Goal: Task Accomplishment & Management: Use online tool/utility

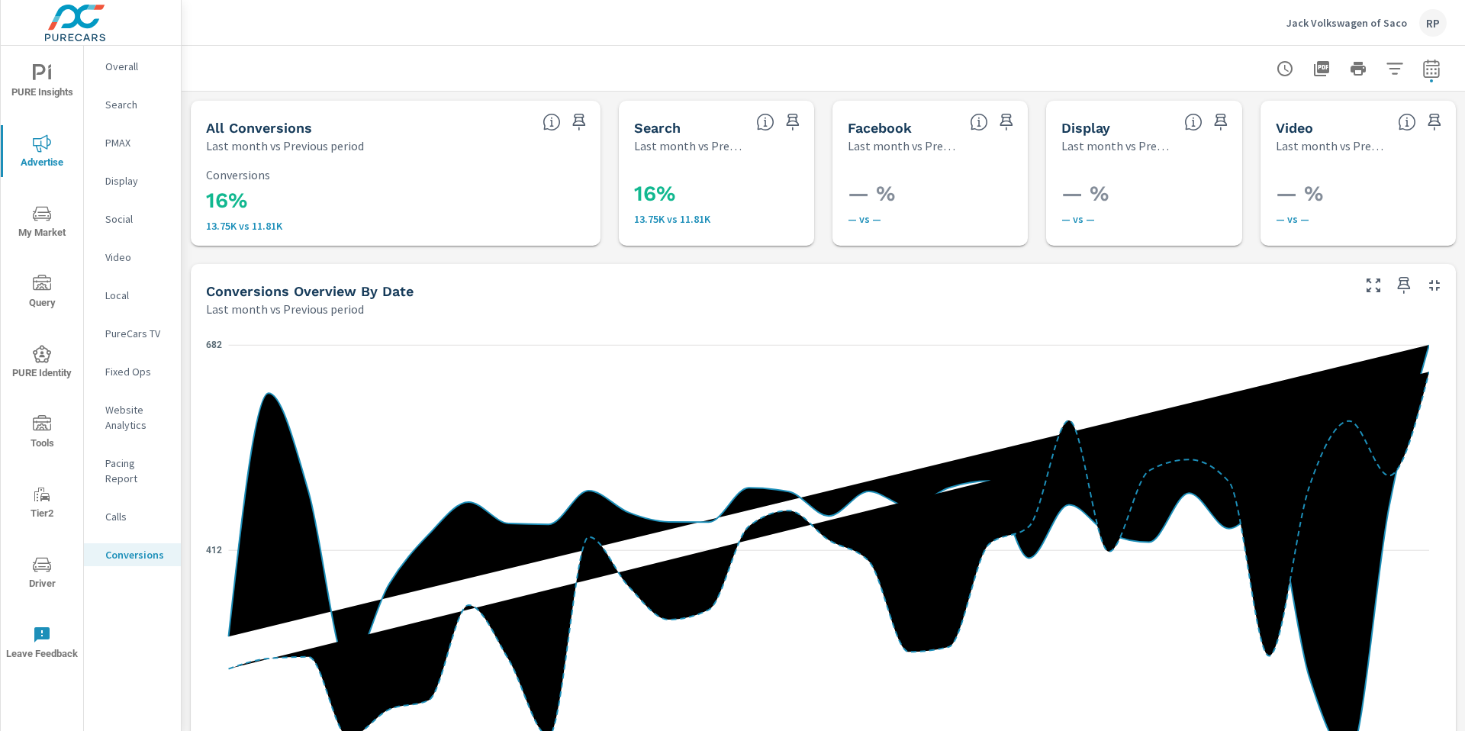
scroll to position [804, 0]
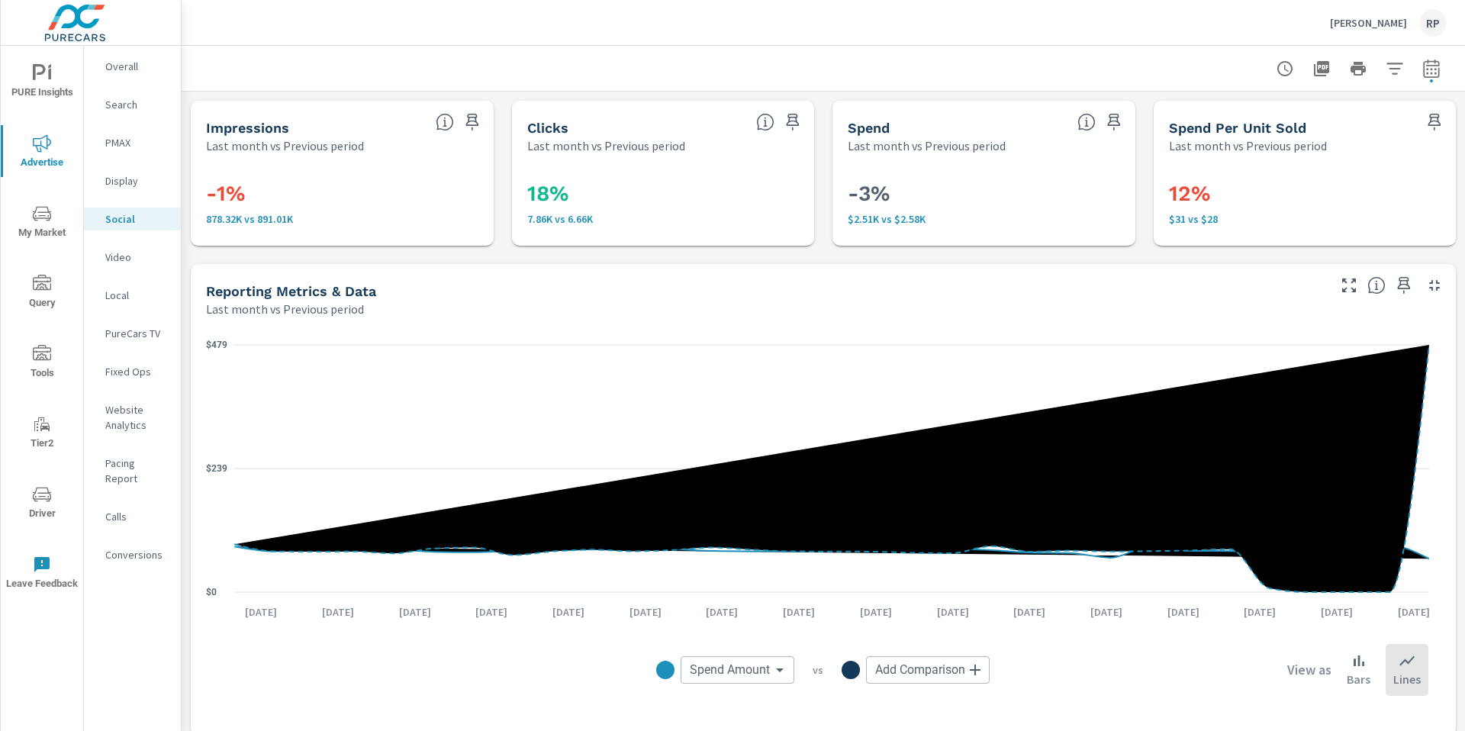
scroll to position [555, 0]
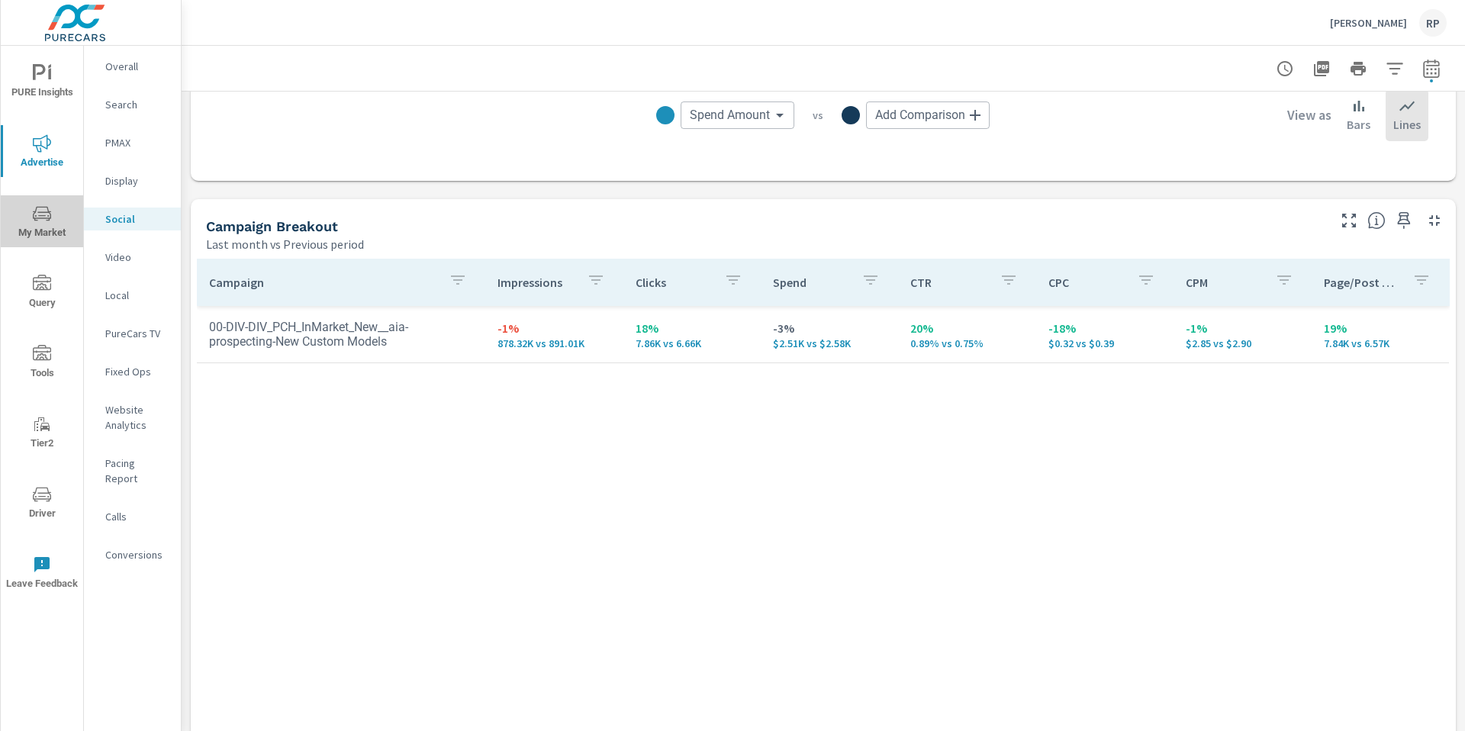
click at [39, 218] on icon "nav menu" at bounding box center [42, 213] width 18 height 14
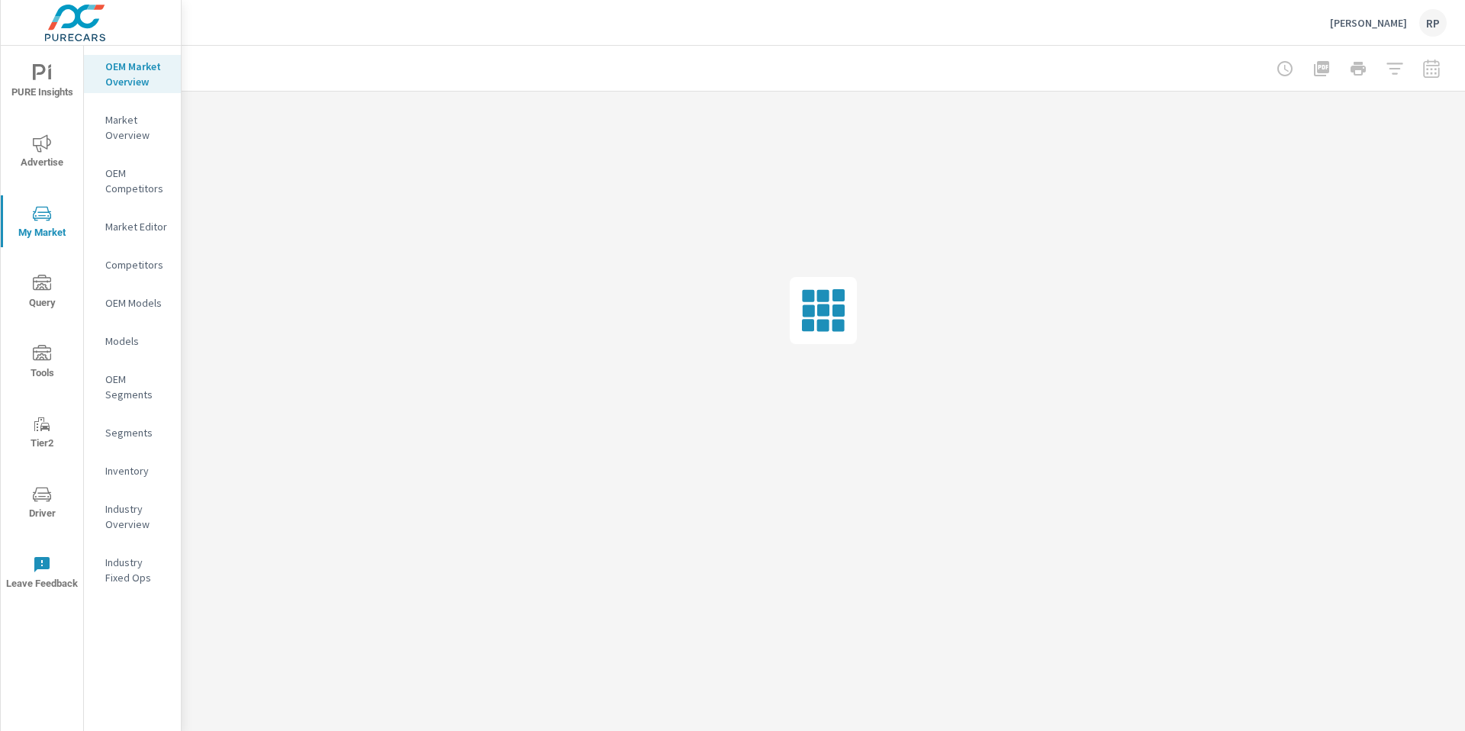
click at [128, 469] on p "Inventory" at bounding box center [136, 470] width 63 height 15
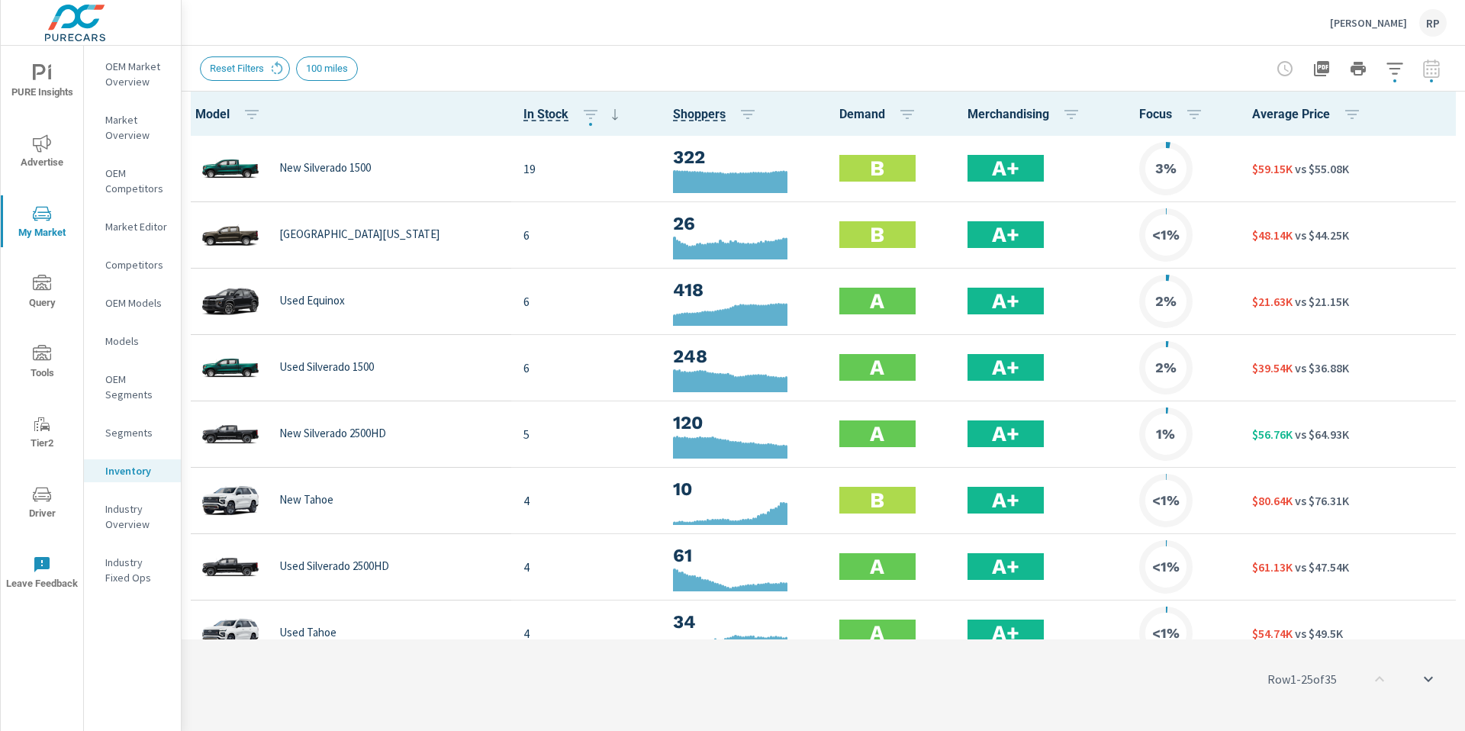
scroll to position [1, 0]
click at [1391, 76] on icon "button" at bounding box center [1395, 69] width 18 height 18
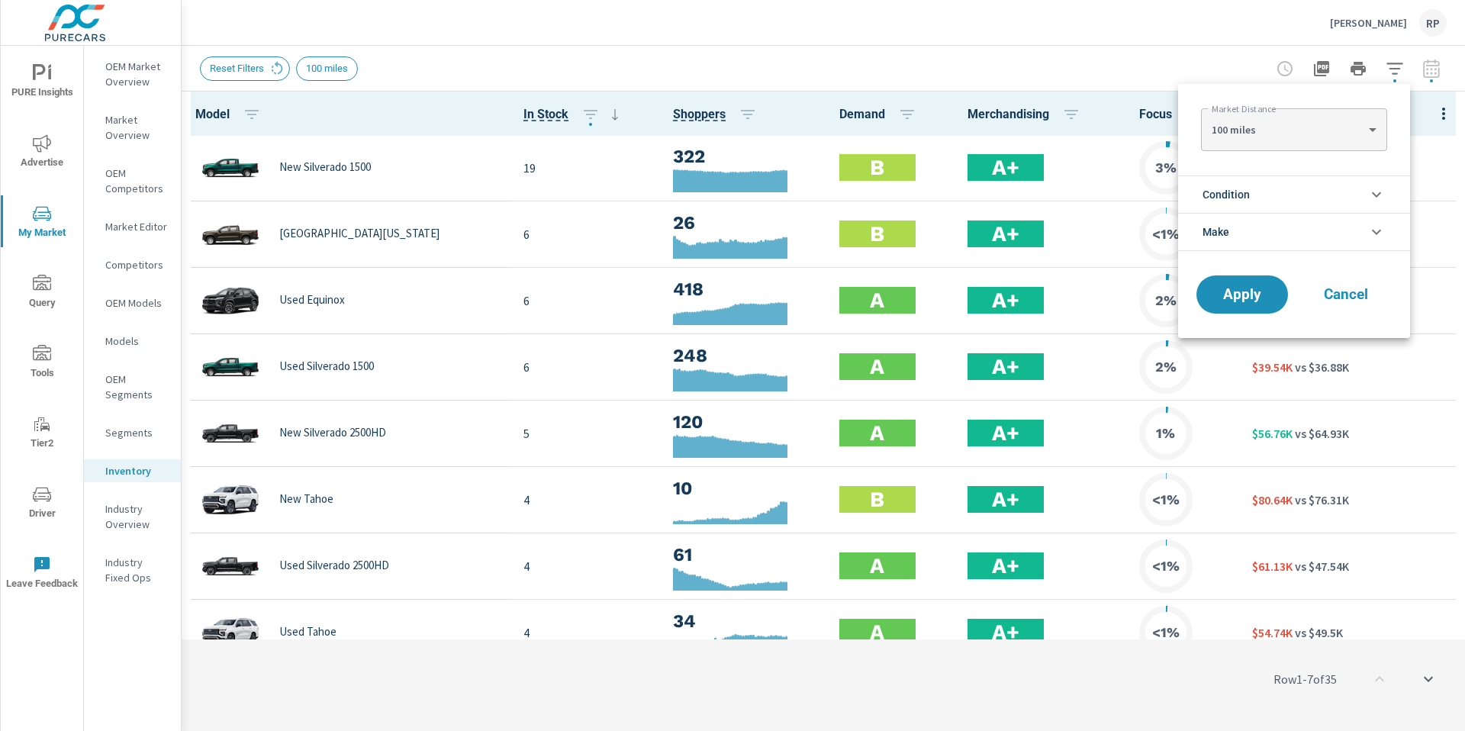
click at [1315, 128] on body "PURE Insights Advertise My Market Query Tools Tier2 Driver Leave Feedback OEM M…" at bounding box center [732, 374] width 1465 height 748
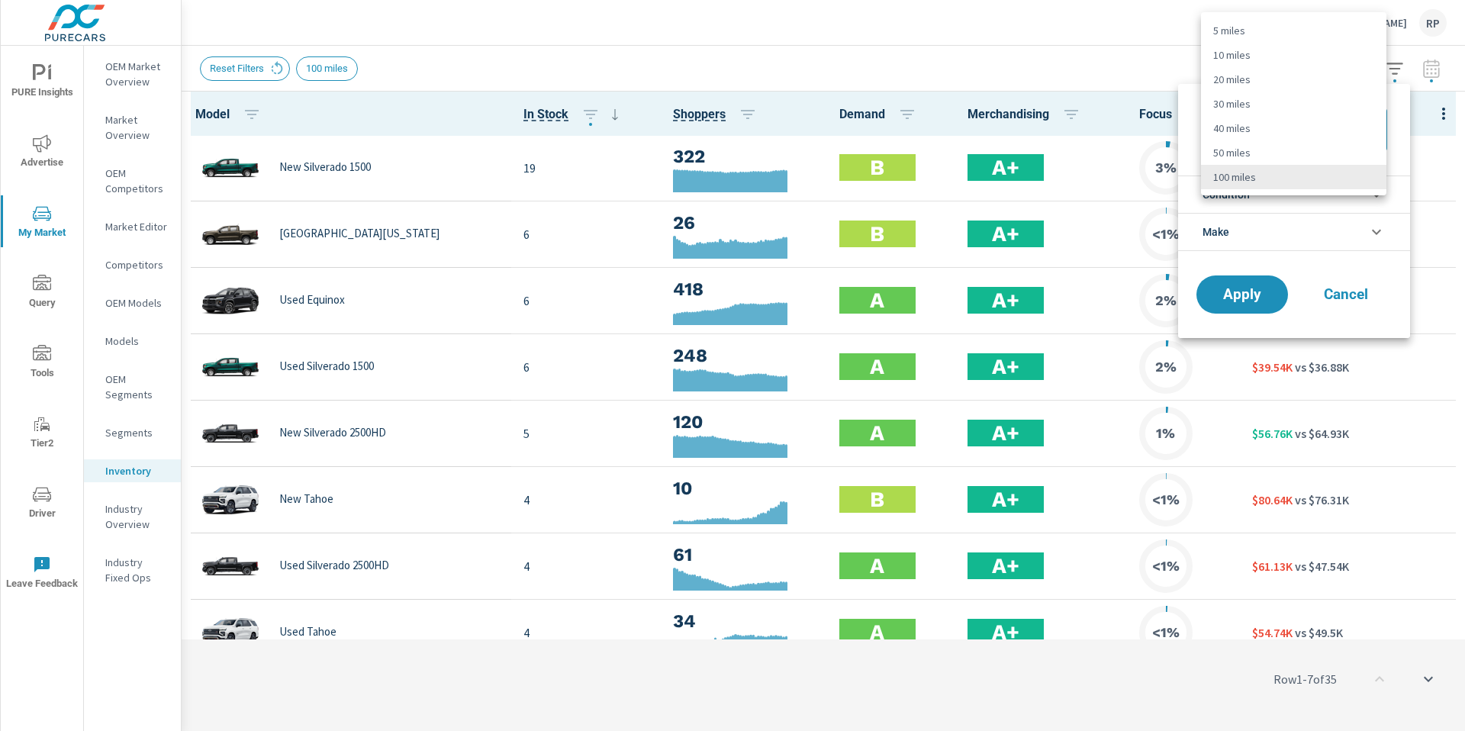
click at [1305, 90] on li "20 miles" at bounding box center [1293, 79] width 185 height 24
type Distance "20"
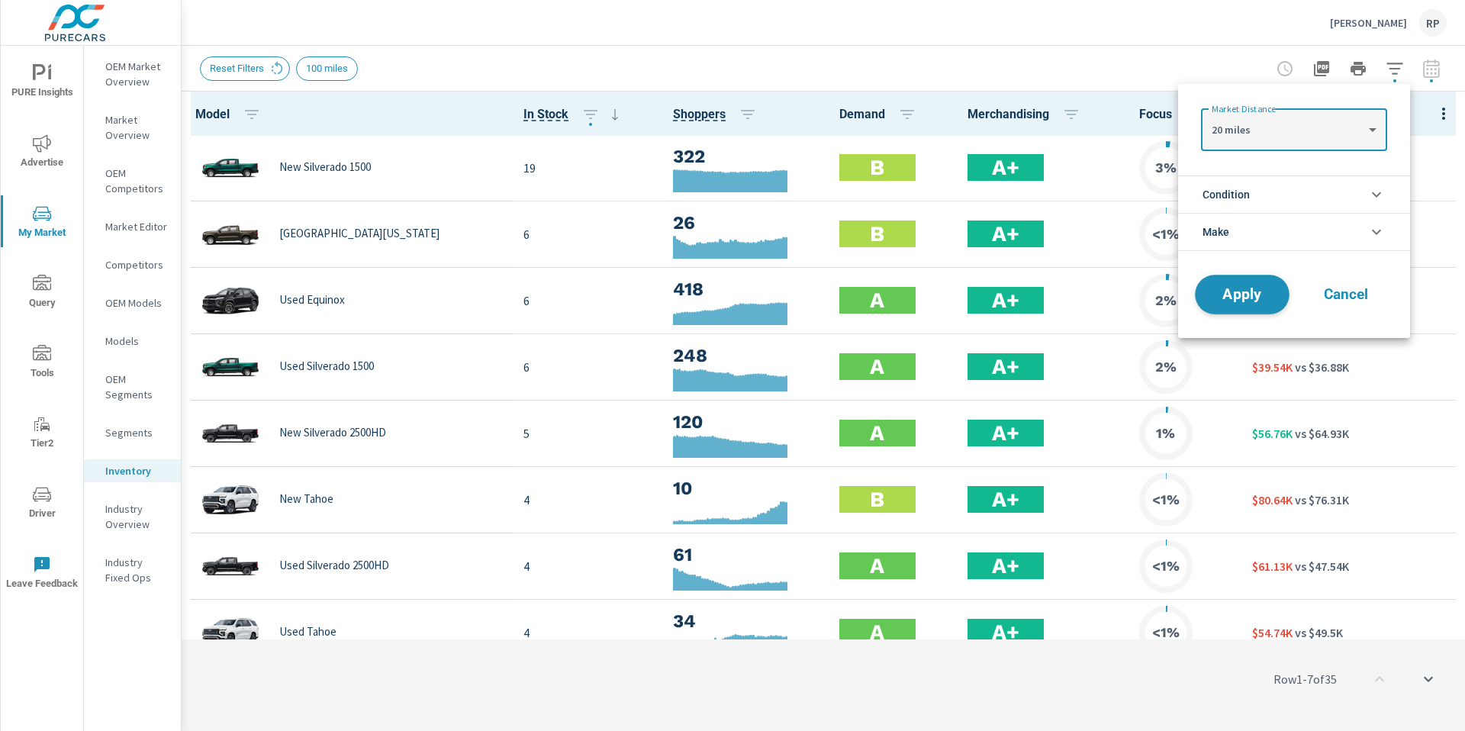
click at [1245, 288] on span "Apply" at bounding box center [1242, 295] width 63 height 14
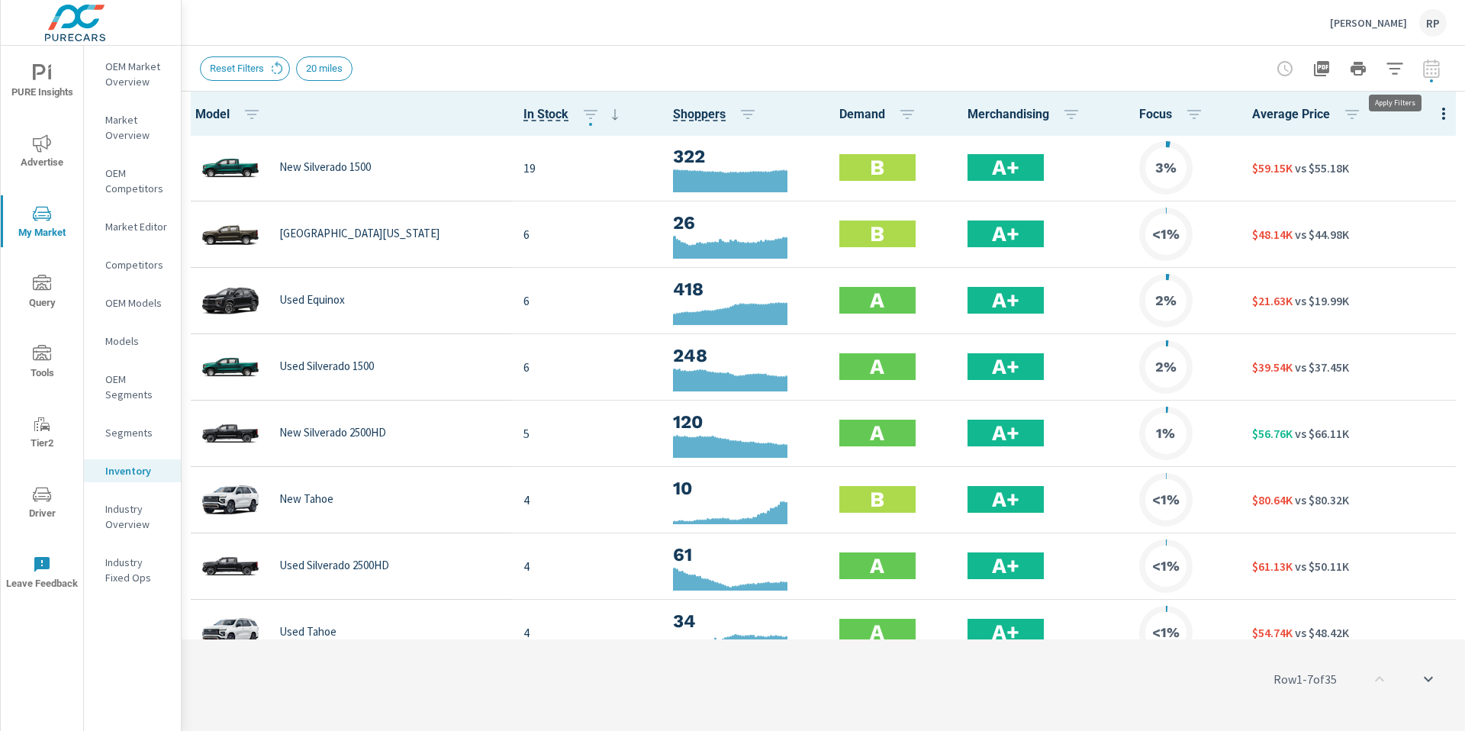
click at [1388, 69] on icon "button" at bounding box center [1395, 69] width 18 height 18
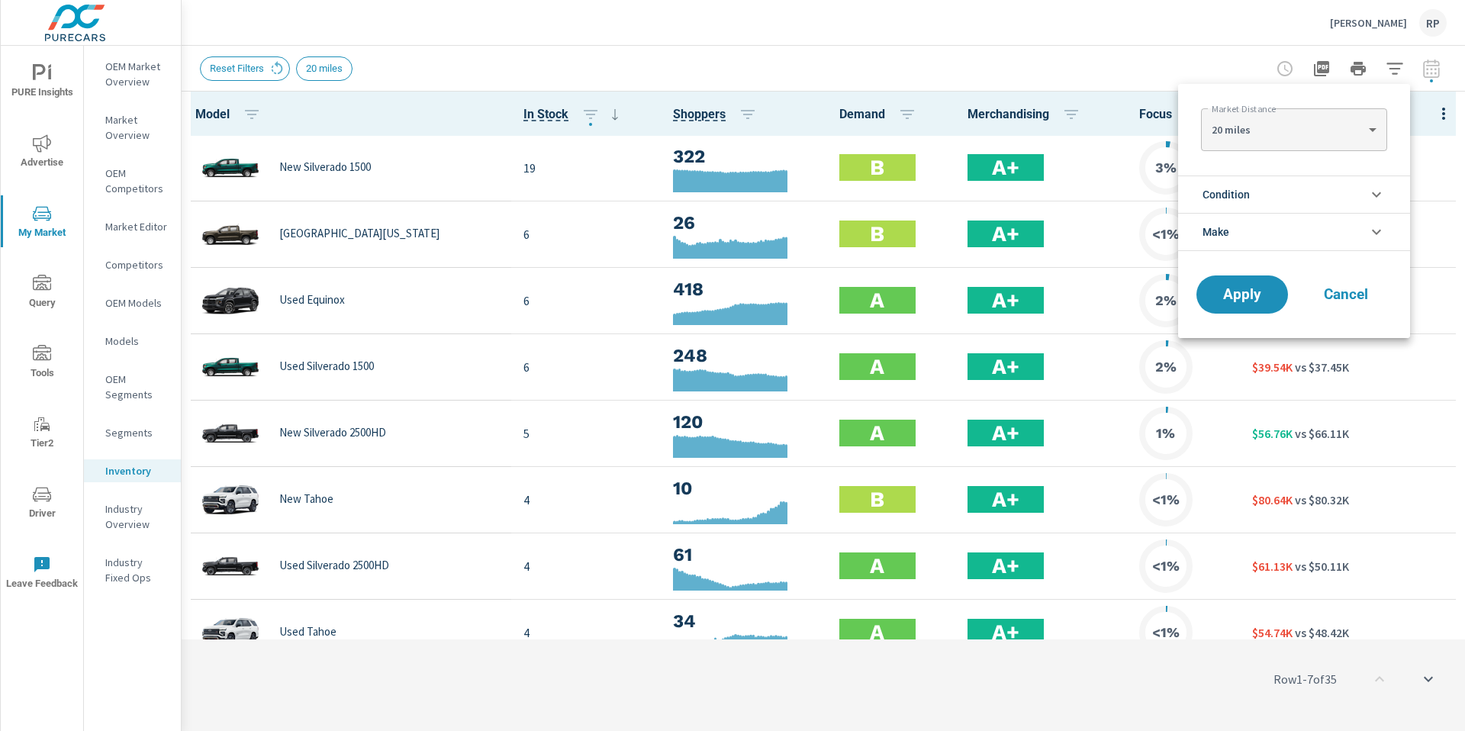
click at [1305, 138] on body "PURE Insights Advertise My Market Query Tools Tier2 Driver Leave Feedback OEM M…" at bounding box center [732, 374] width 1465 height 748
click at [1299, 108] on li "10 miles" at bounding box center [1293, 105] width 185 height 24
type Distance "10"
drag, startPoint x: 1238, startPoint y: 298, endPoint x: 1236, endPoint y: 290, distance: 8.7
click at [1238, 296] on span "Apply" at bounding box center [1242, 295] width 63 height 14
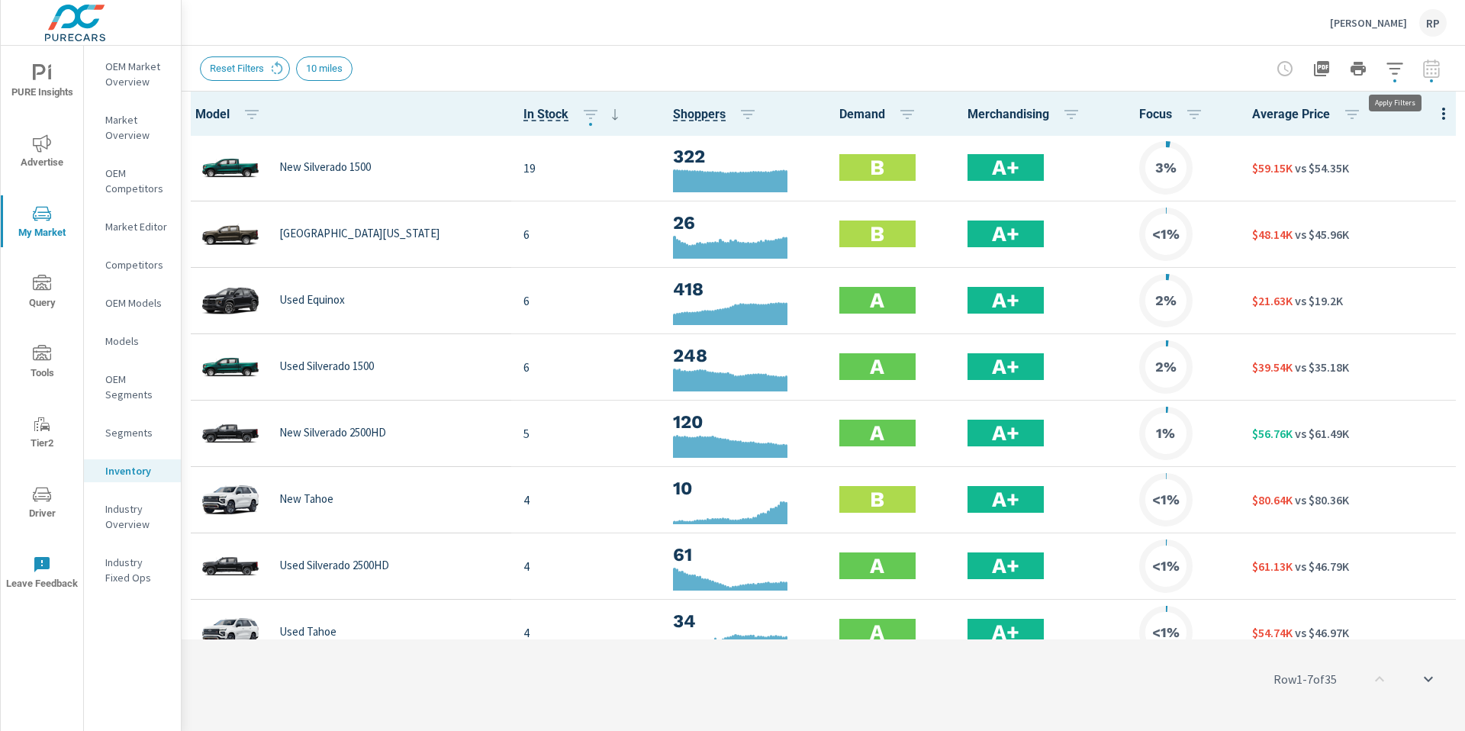
click at [1393, 78] on button "button" at bounding box center [1395, 68] width 31 height 31
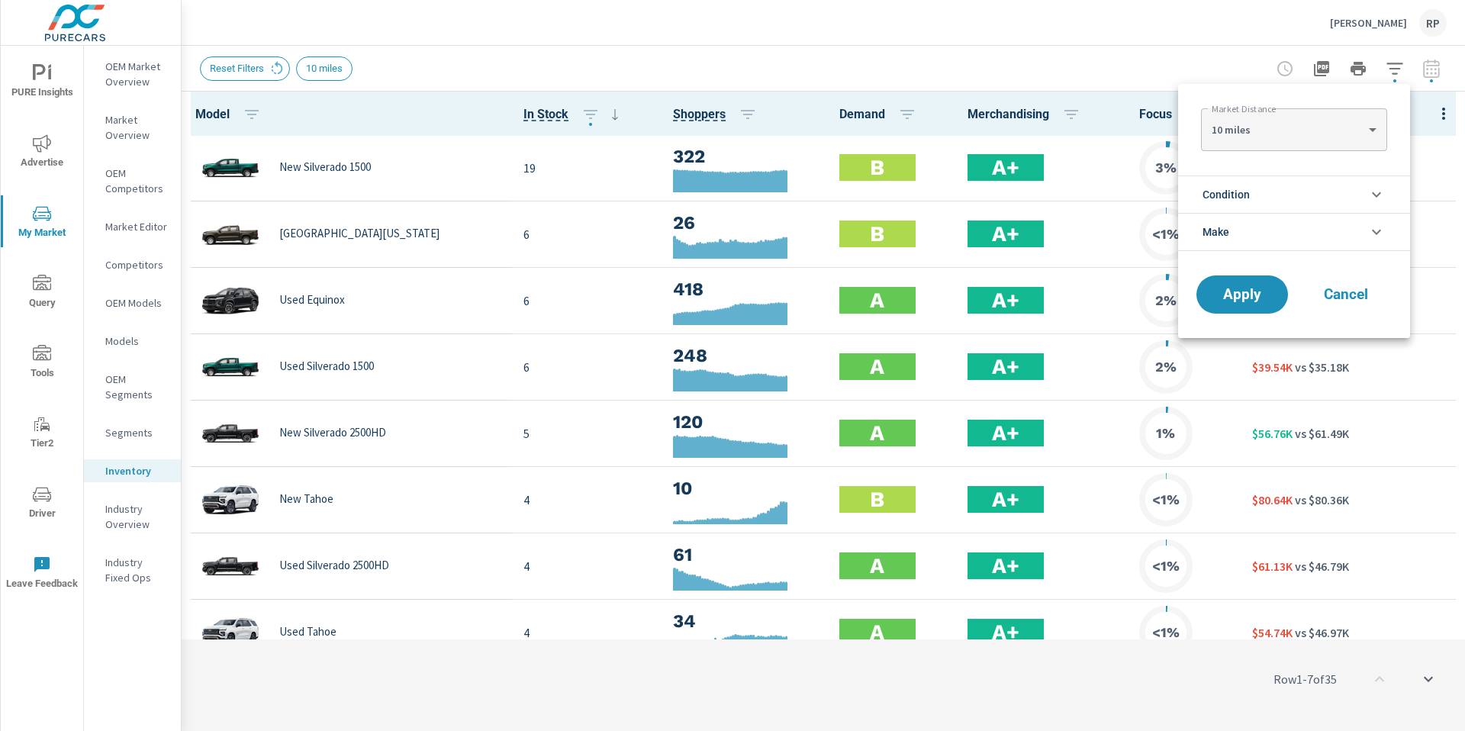
click at [1241, 63] on div at bounding box center [732, 365] width 1465 height 731
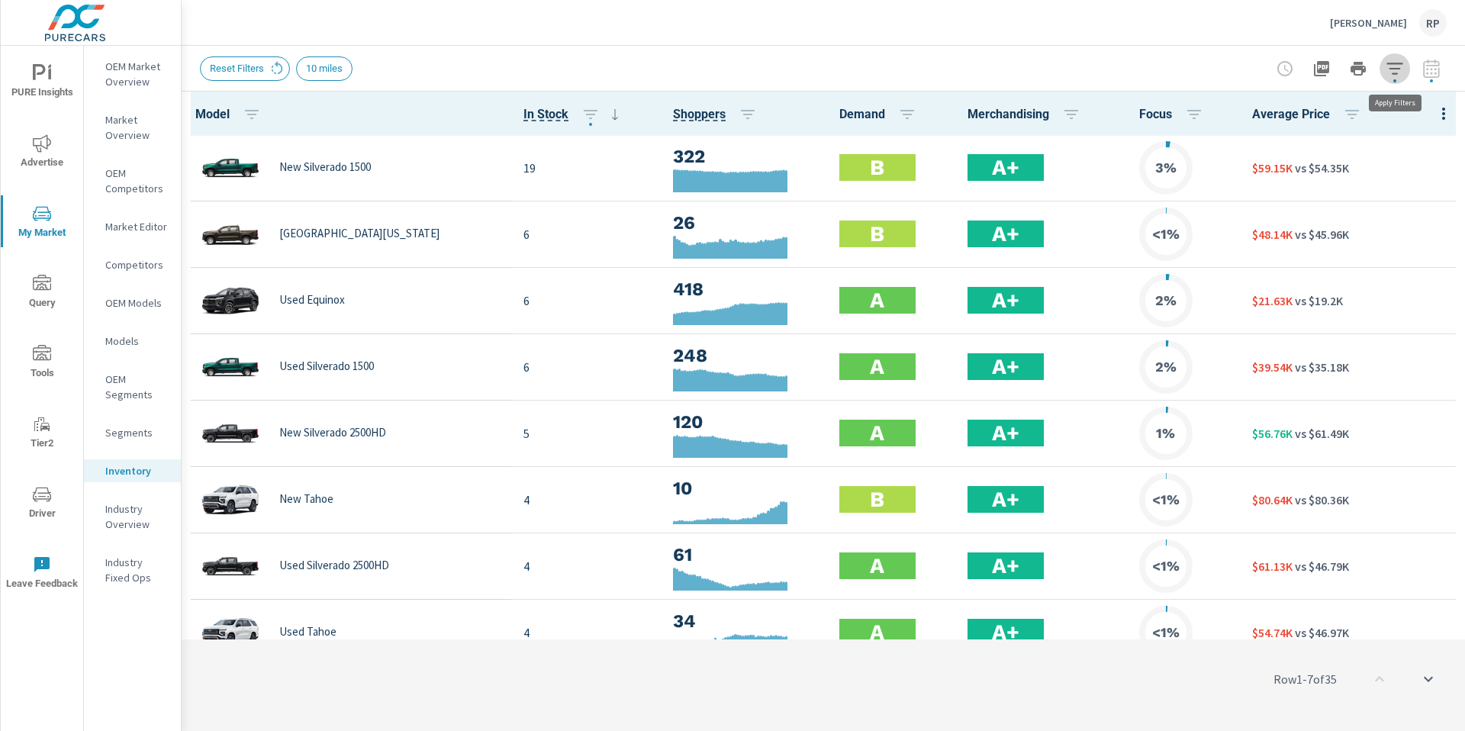
click at [1395, 73] on icon "button" at bounding box center [1394, 68] width 16 height 11
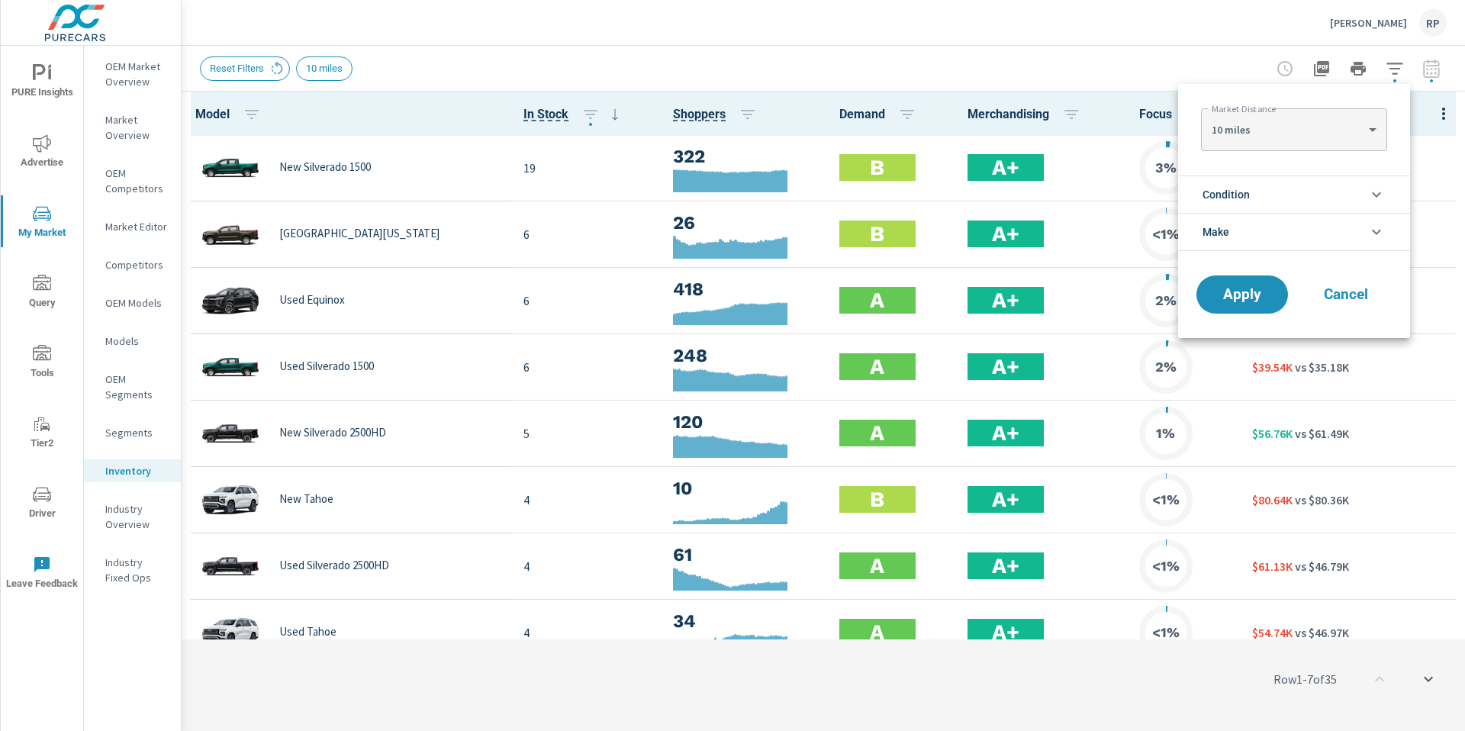
click at [1214, 44] on div at bounding box center [732, 365] width 1465 height 731
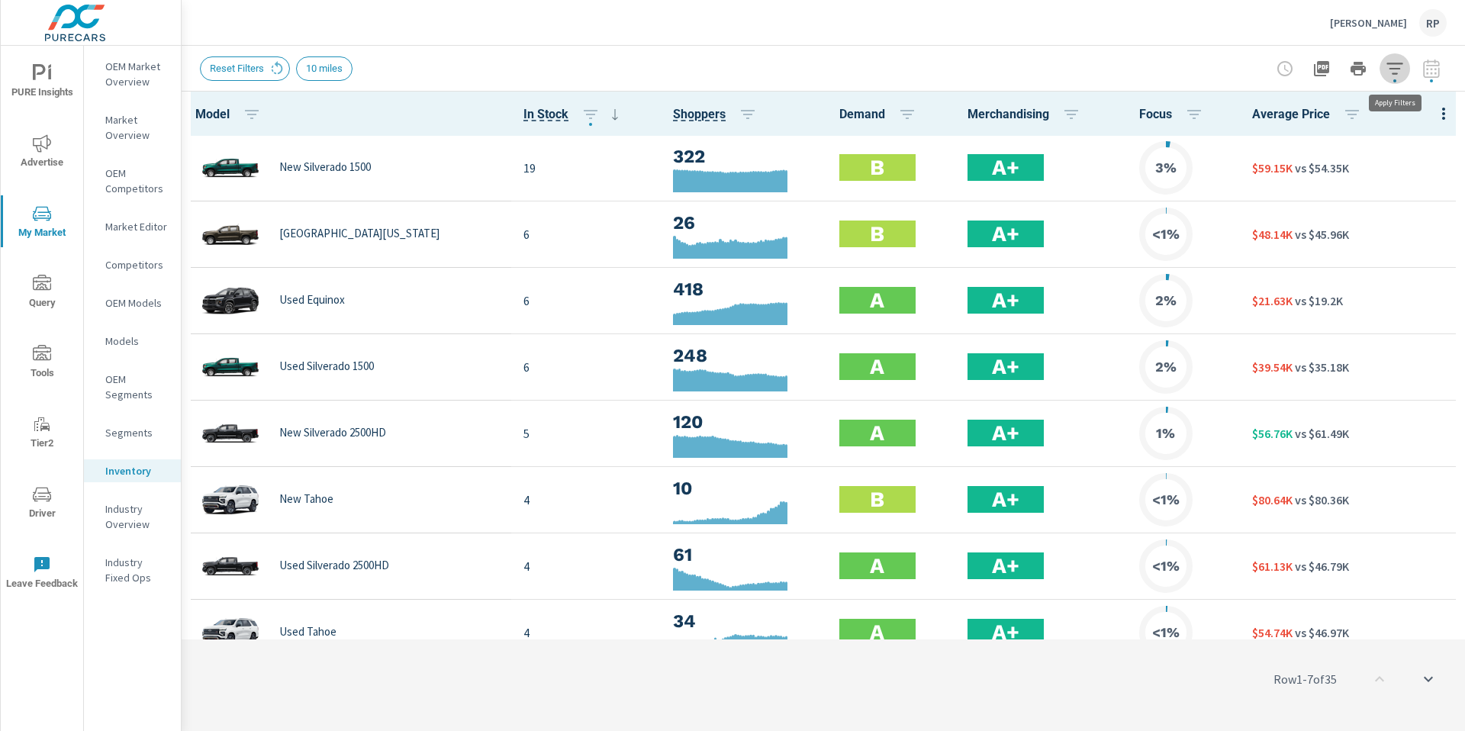
click at [1389, 70] on icon "button" at bounding box center [1395, 69] width 18 height 18
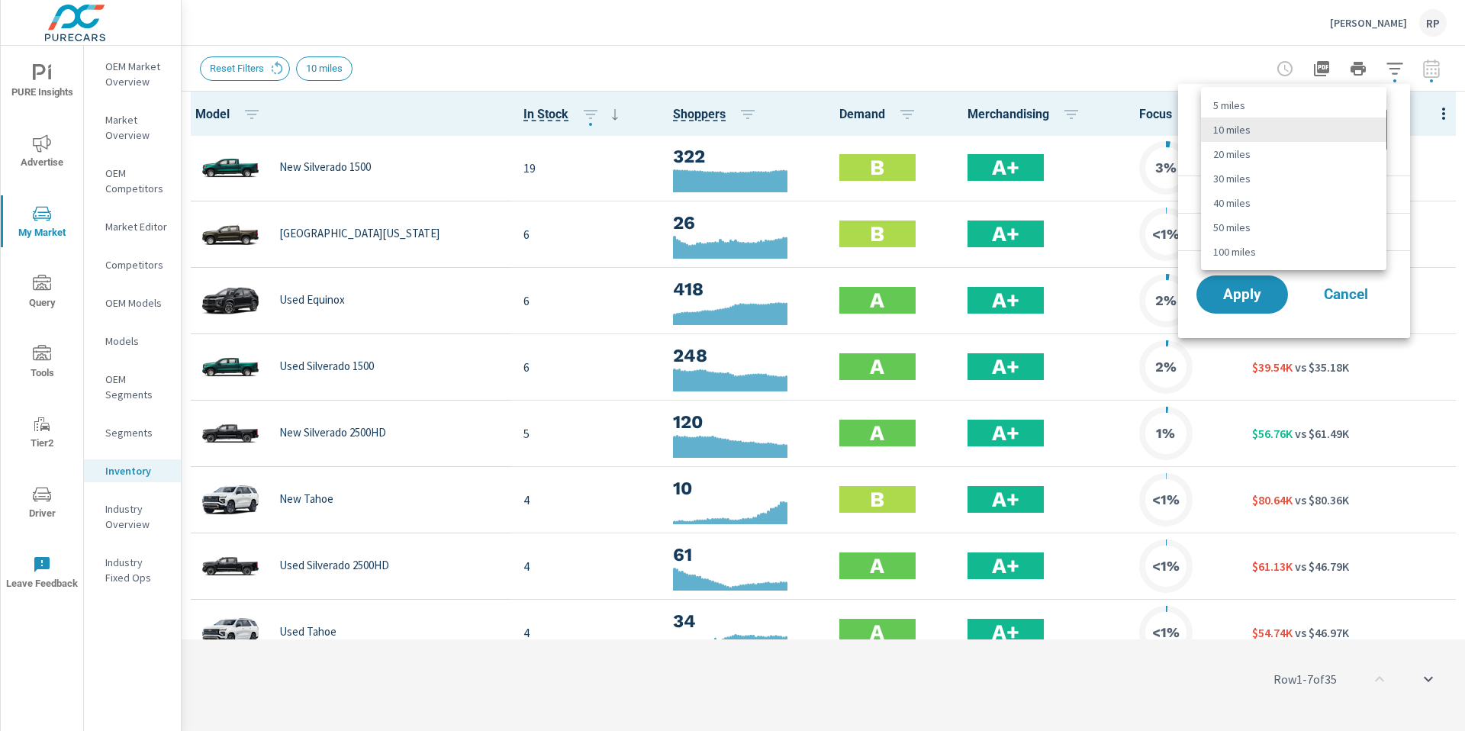
click at [1351, 117] on body "PURE Insights Advertise My Market Query Tools Tier2 Driver Leave Feedback OEM M…" at bounding box center [732, 374] width 1465 height 748
click at [1328, 184] on li "30 miles" at bounding box center [1293, 178] width 185 height 24
type Distance "30"
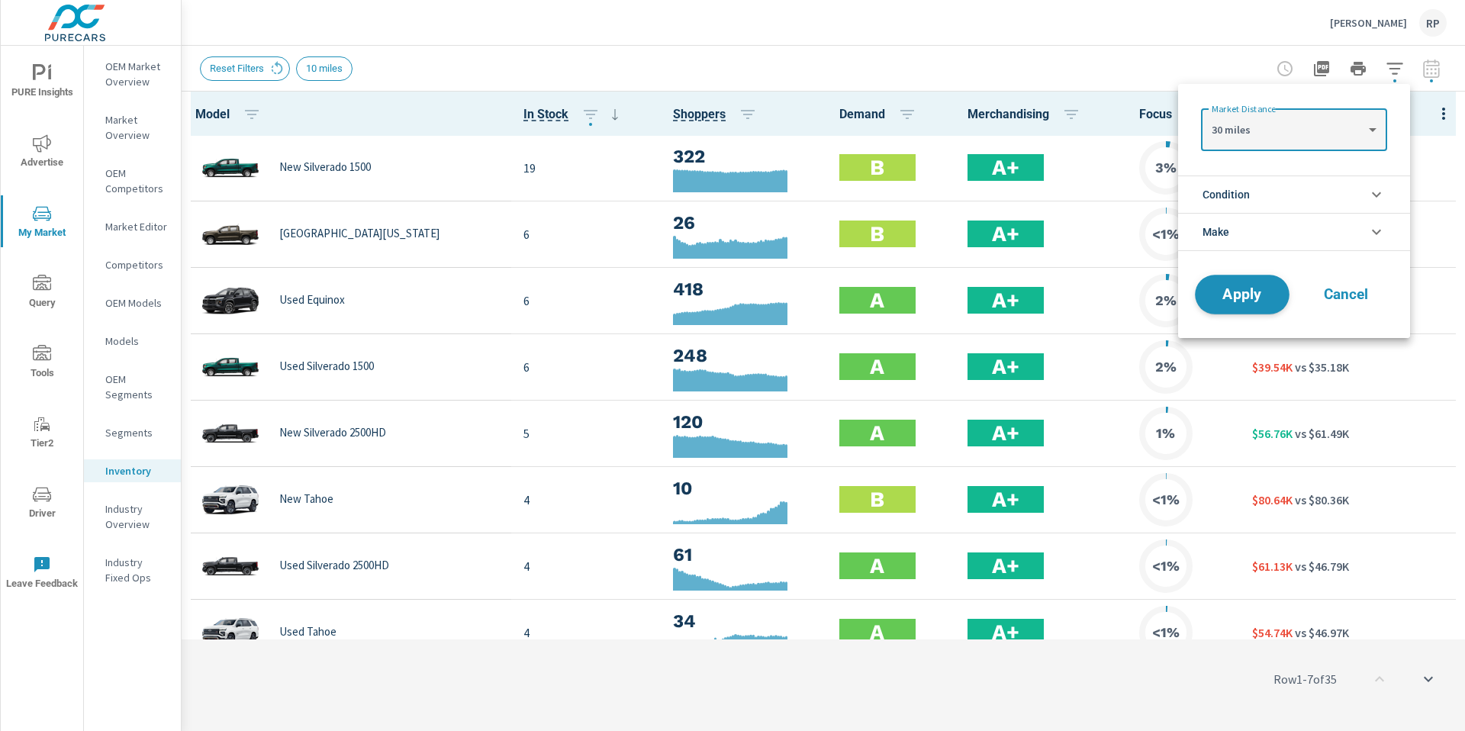
click at [1241, 283] on button "Apply" at bounding box center [1242, 295] width 95 height 40
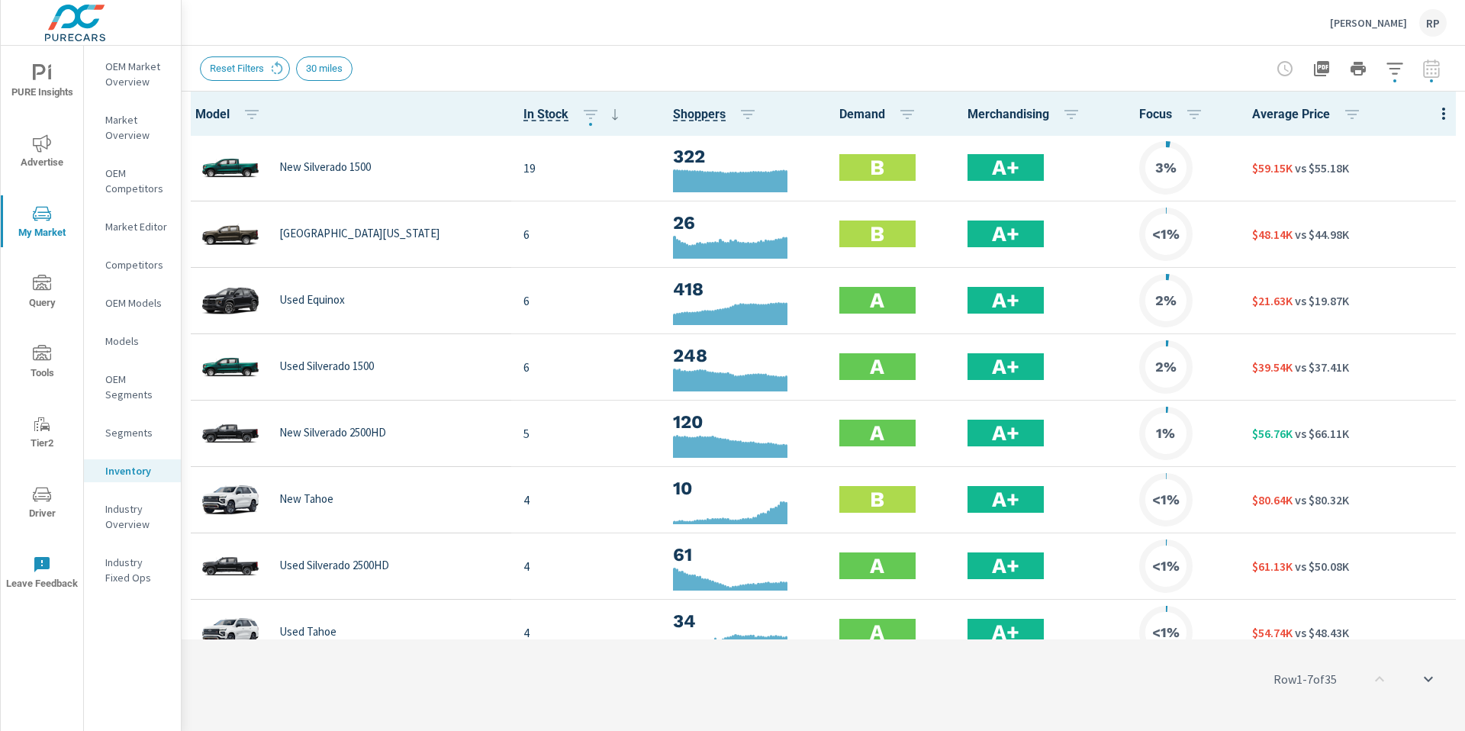
click at [1393, 73] on icon "button" at bounding box center [1394, 68] width 16 height 11
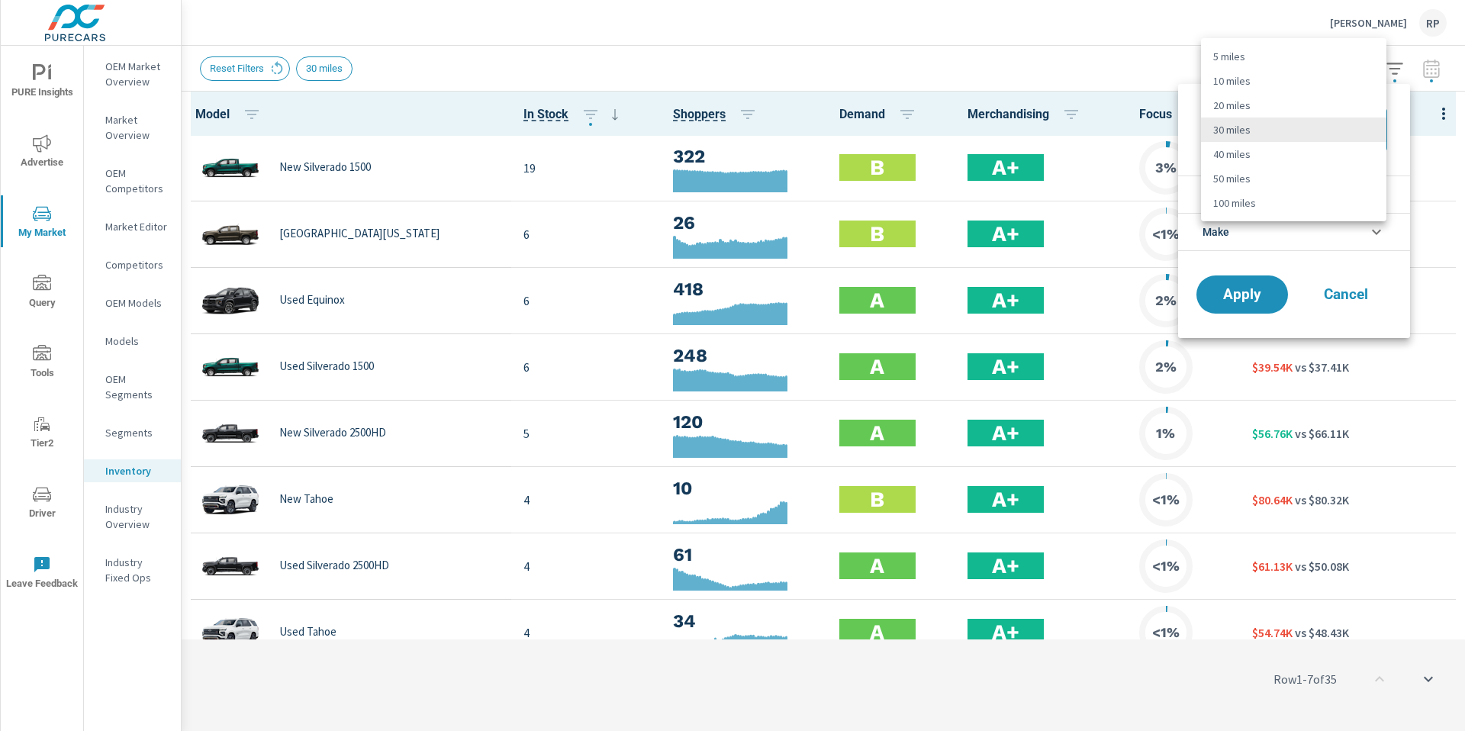
click at [1328, 139] on body "PURE Insights Advertise My Market Query Tools Tier2 Driver Leave Feedback OEM M…" at bounding box center [732, 374] width 1465 height 748
click at [1303, 181] on li "50 miles" at bounding box center [1293, 178] width 185 height 24
type Distance "50"
click at [1227, 301] on span "Apply" at bounding box center [1242, 295] width 63 height 14
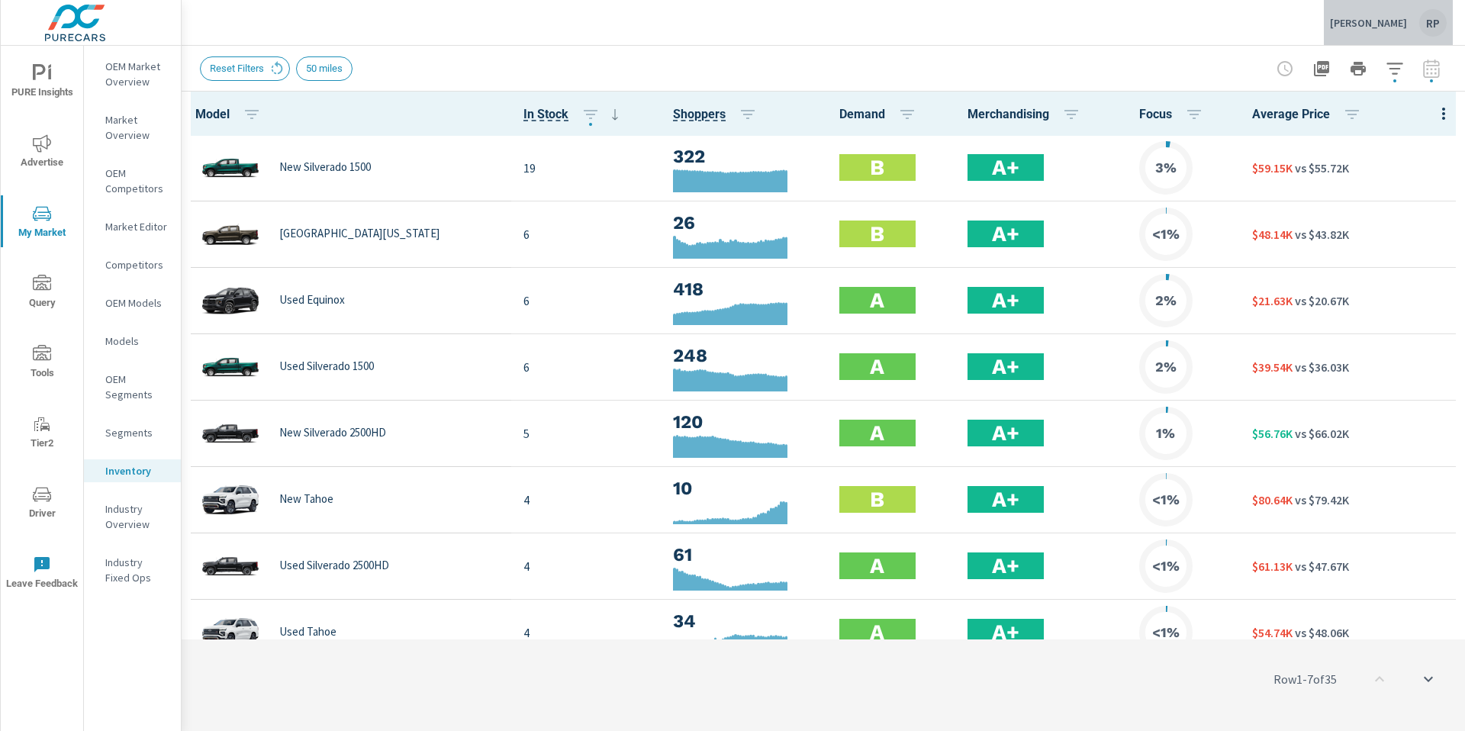
click at [1438, 23] on div "RP" at bounding box center [1432, 22] width 27 height 27
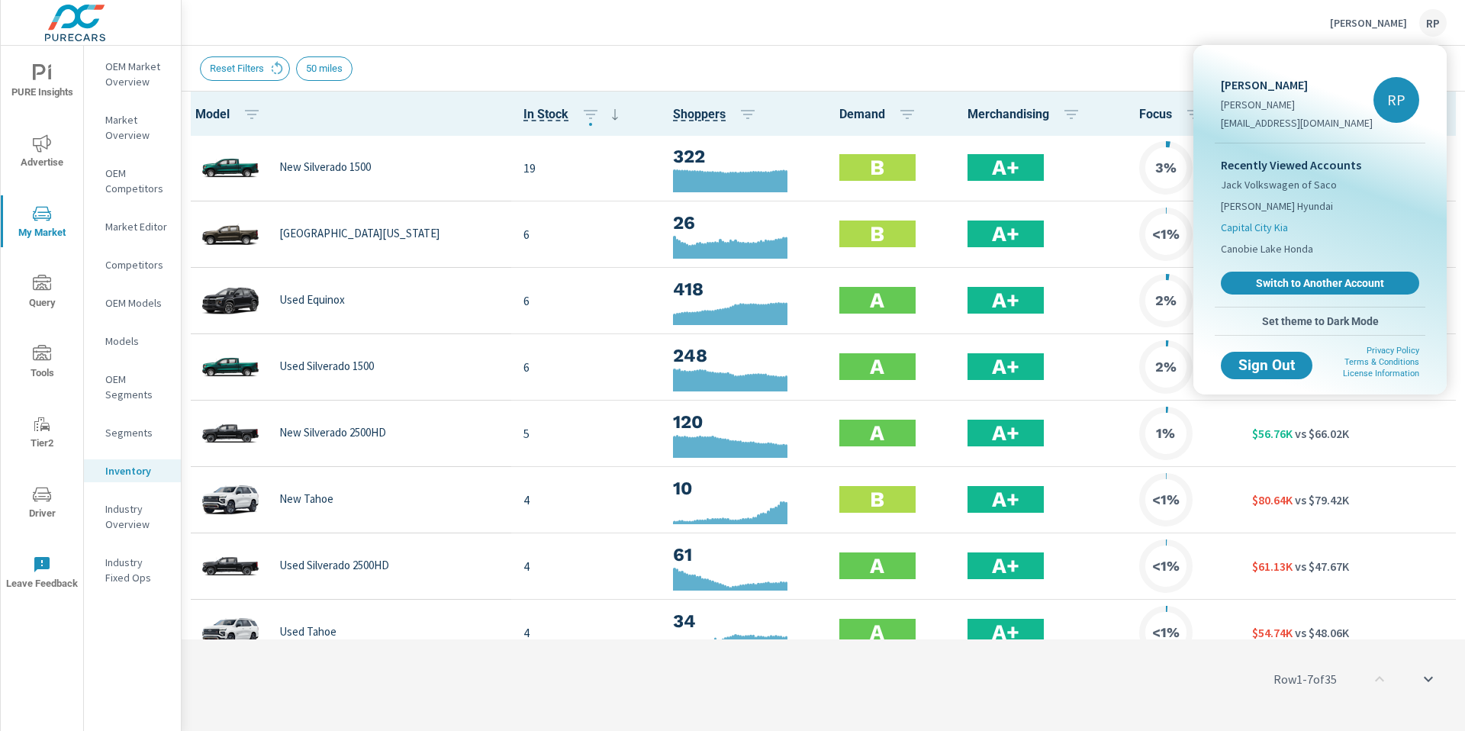
click at [1290, 230] on li "Capital City Kia" at bounding box center [1320, 227] width 198 height 21
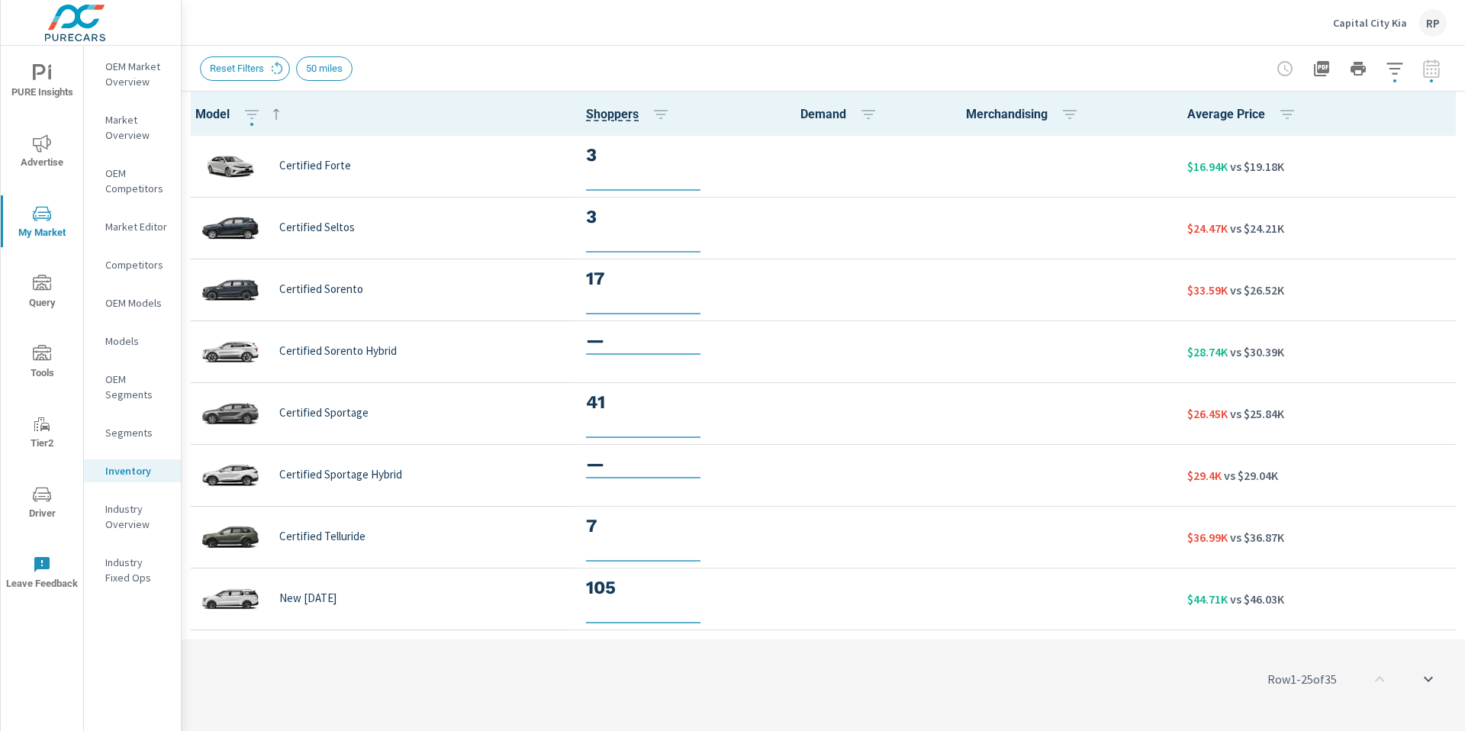
scroll to position [1, 0]
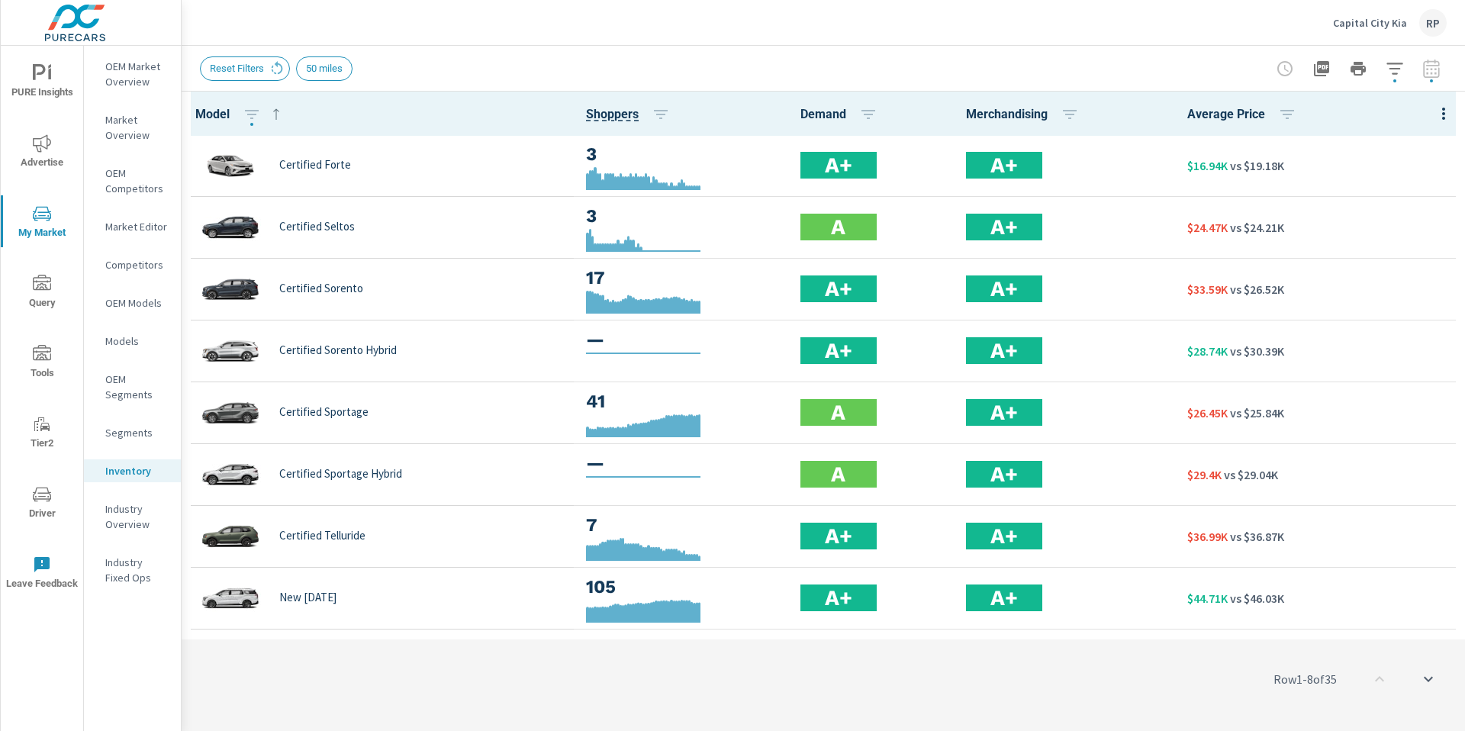
click at [1392, 74] on icon "button" at bounding box center [1395, 69] width 18 height 18
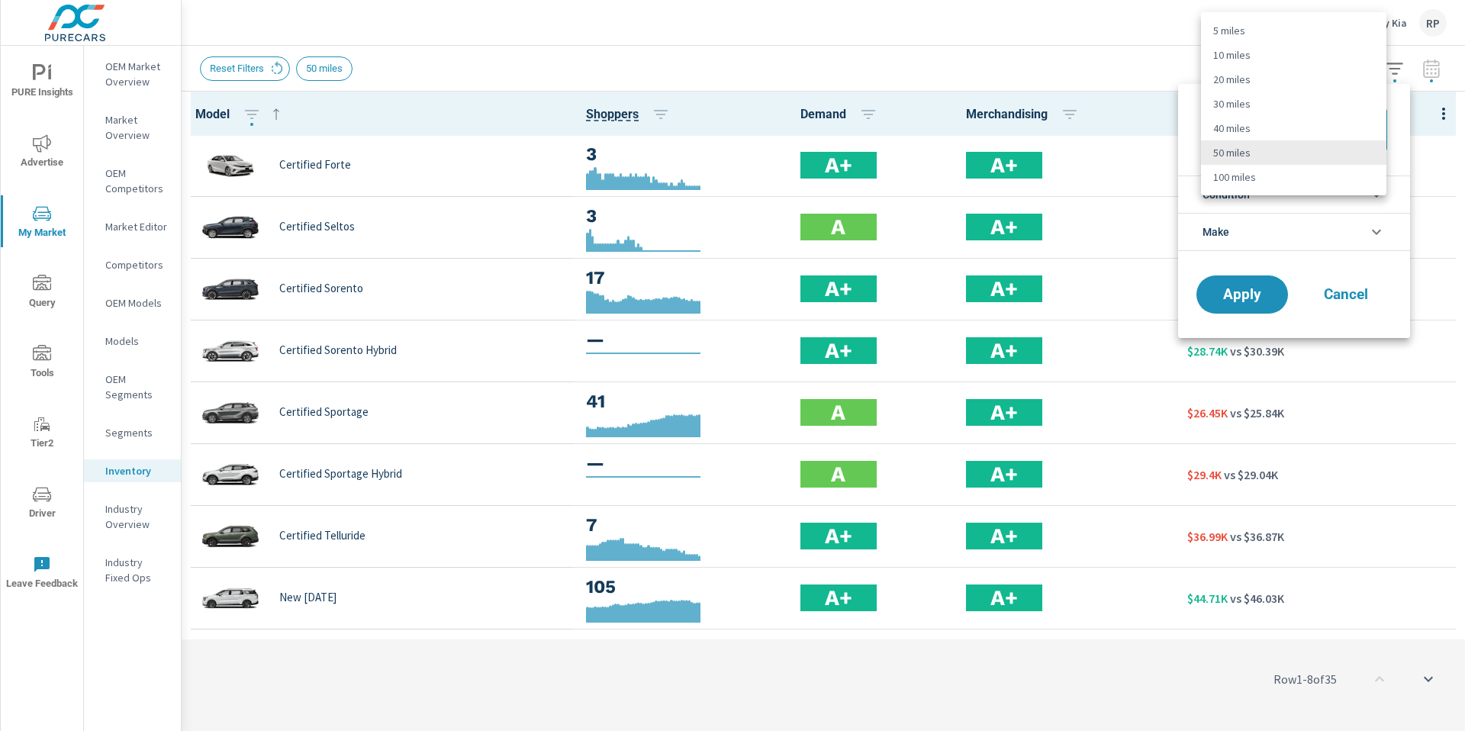
click at [1354, 127] on body "PURE Insights Advertise My Market Query Tools Tier2 Driver Leave Feedback OEM M…" at bounding box center [732, 374] width 1465 height 748
click at [1347, 105] on li "30 miles" at bounding box center [1293, 104] width 185 height 24
type Distance "30"
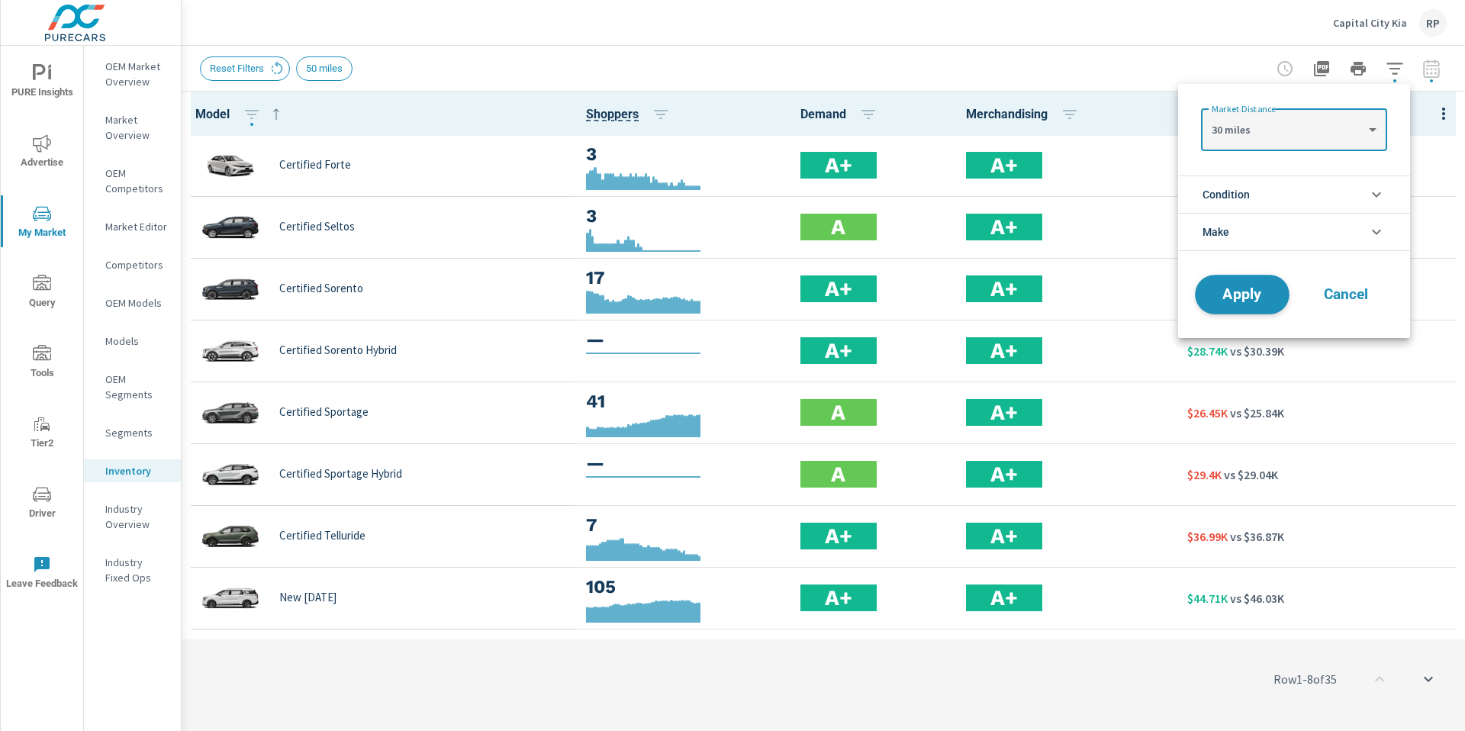
click at [1269, 300] on span "Apply" at bounding box center [1242, 295] width 63 height 14
